Goal: Transaction & Acquisition: Book appointment/travel/reservation

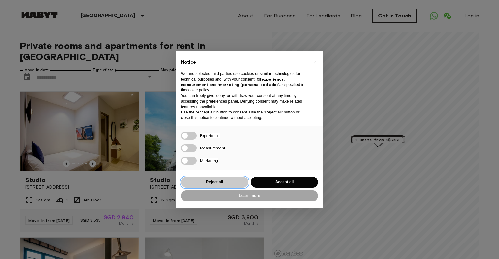
click at [206, 182] on button "Reject all" at bounding box center [214, 182] width 67 height 11
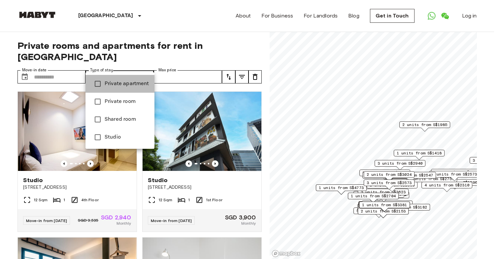
click at [133, 82] on span "Private apartment" at bounding box center [127, 84] width 45 height 8
type input "**********"
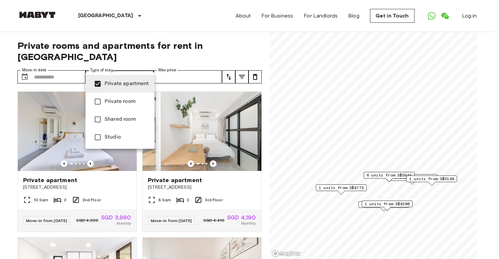
click at [43, 60] on div at bounding box center [249, 129] width 499 height 259
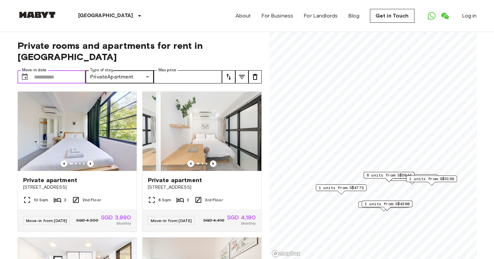
click at [51, 70] on input "Move-in date" at bounding box center [60, 76] width 52 height 13
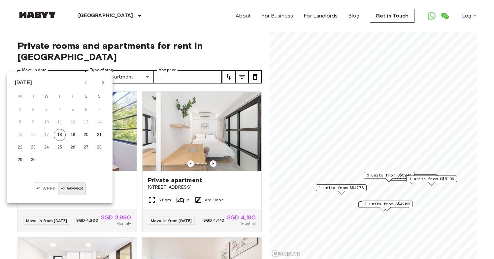
click at [101, 85] on icon "Next month" at bounding box center [103, 83] width 8 height 8
click at [20, 135] on button "13" at bounding box center [20, 135] width 12 height 12
type input "**********"
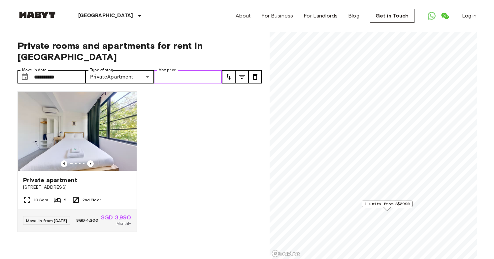
click at [176, 70] on input "Max price" at bounding box center [188, 76] width 68 height 13
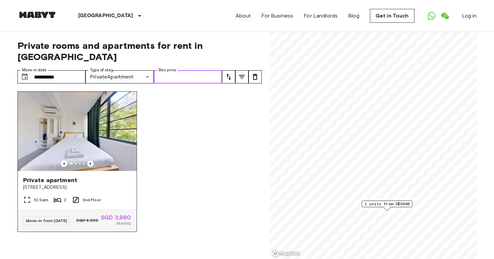
click at [89, 160] on icon "Previous image" at bounding box center [90, 163] width 7 height 7
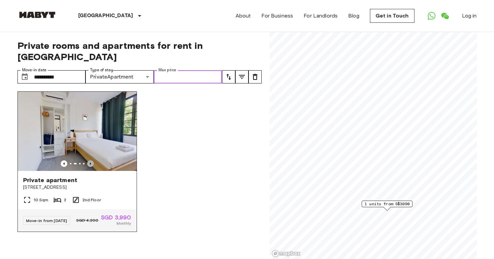
click at [89, 160] on icon "Previous image" at bounding box center [90, 163] width 7 height 7
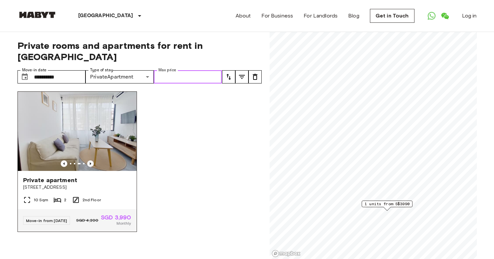
click at [89, 160] on icon "Previous image" at bounding box center [90, 163] width 7 height 7
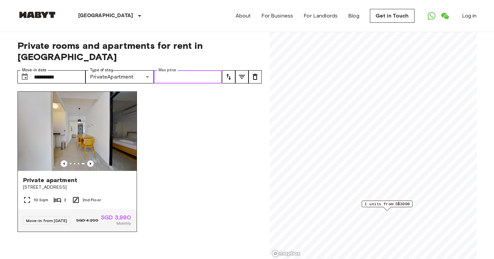
click at [89, 160] on icon "Previous image" at bounding box center [90, 163] width 7 height 7
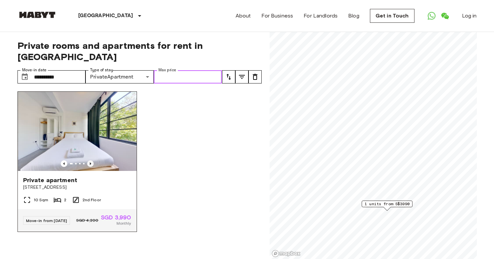
click at [89, 160] on icon "Previous image" at bounding box center [90, 163] width 7 height 7
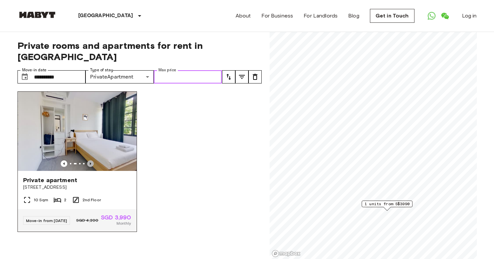
click at [89, 160] on icon "Previous image" at bounding box center [90, 163] width 7 height 7
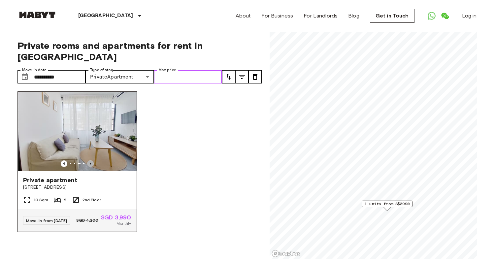
click at [89, 160] on icon "Previous image" at bounding box center [90, 163] width 7 height 7
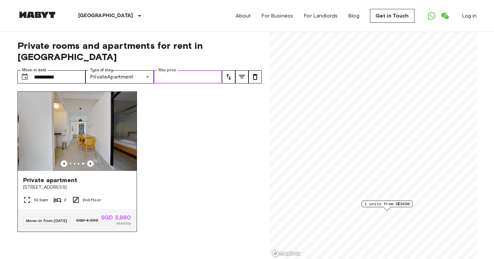
click at [89, 160] on icon "Previous image" at bounding box center [90, 163] width 7 height 7
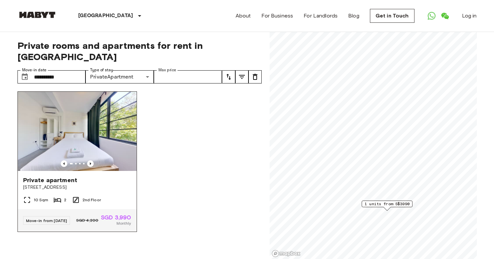
click at [57, 216] on div "Move-in from 22 Oct 25" at bounding box center [46, 220] width 47 height 9
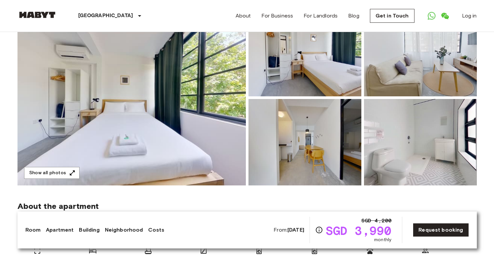
scroll to position [73, 0]
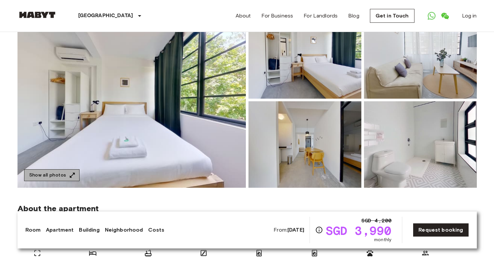
click at [66, 177] on button "Show all photos" at bounding box center [51, 175] width 55 height 12
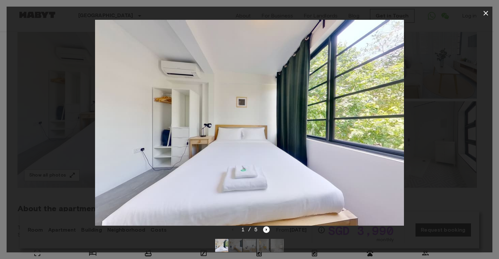
click at [345, 125] on img at bounding box center [249, 123] width 309 height 206
click at [419, 125] on div at bounding box center [250, 123] width 486 height 206
click at [263, 229] on icon "Next image" at bounding box center [266, 229] width 7 height 7
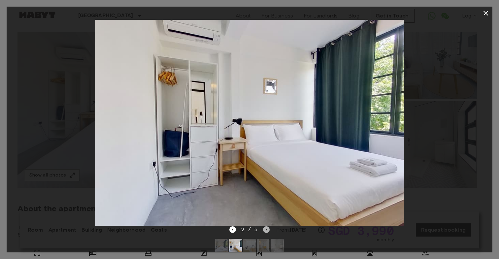
click at [263, 229] on icon "Next image" at bounding box center [266, 229] width 7 height 7
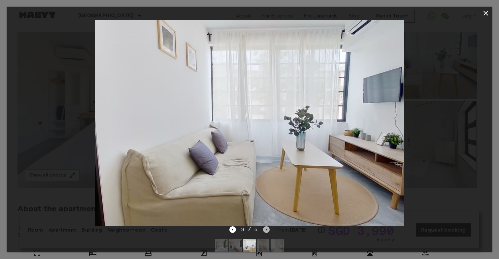
click at [263, 229] on icon "Next image" at bounding box center [266, 229] width 7 height 7
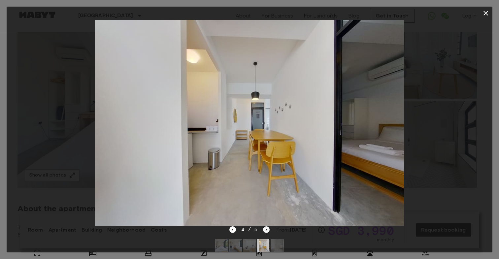
click at [264, 229] on icon "Next image" at bounding box center [266, 229] width 7 height 7
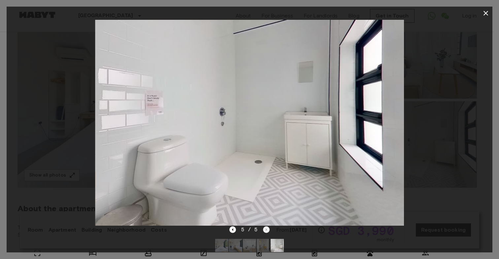
click at [264, 229] on div "5 / 5" at bounding box center [249, 230] width 41 height 8
click at [235, 228] on icon "Previous image" at bounding box center [232, 229] width 7 height 7
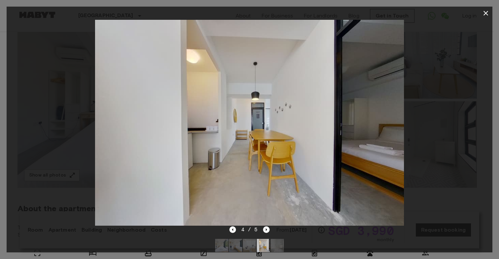
click at [485, 13] on icon "button" at bounding box center [486, 13] width 5 height 5
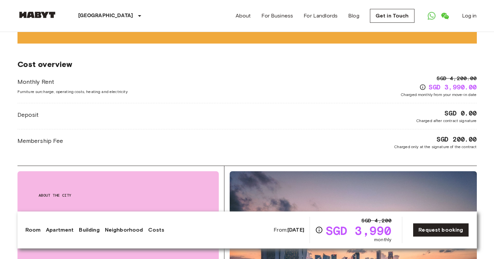
scroll to position [660, 0]
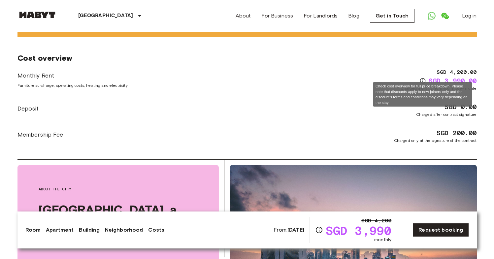
click at [424, 78] on icon "Check cost overview for full price breakdown. Please note that discounts apply …" at bounding box center [422, 81] width 7 height 7
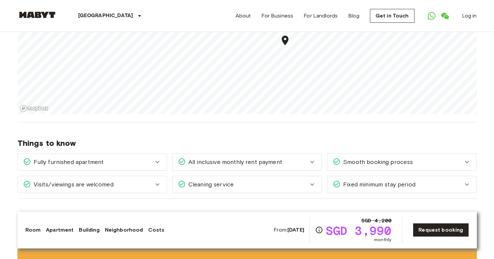
scroll to position [439, 0]
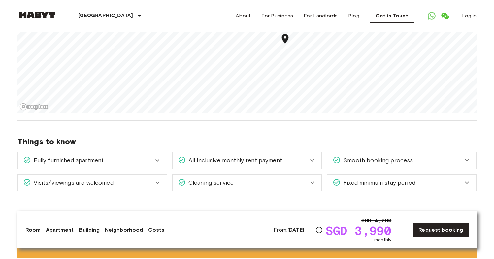
click at [461, 179] on div "Fixed minimum stay period" at bounding box center [398, 183] width 130 height 9
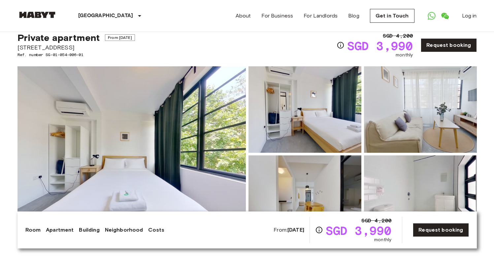
scroll to position [0, 0]
